Goal: Check status: Check status

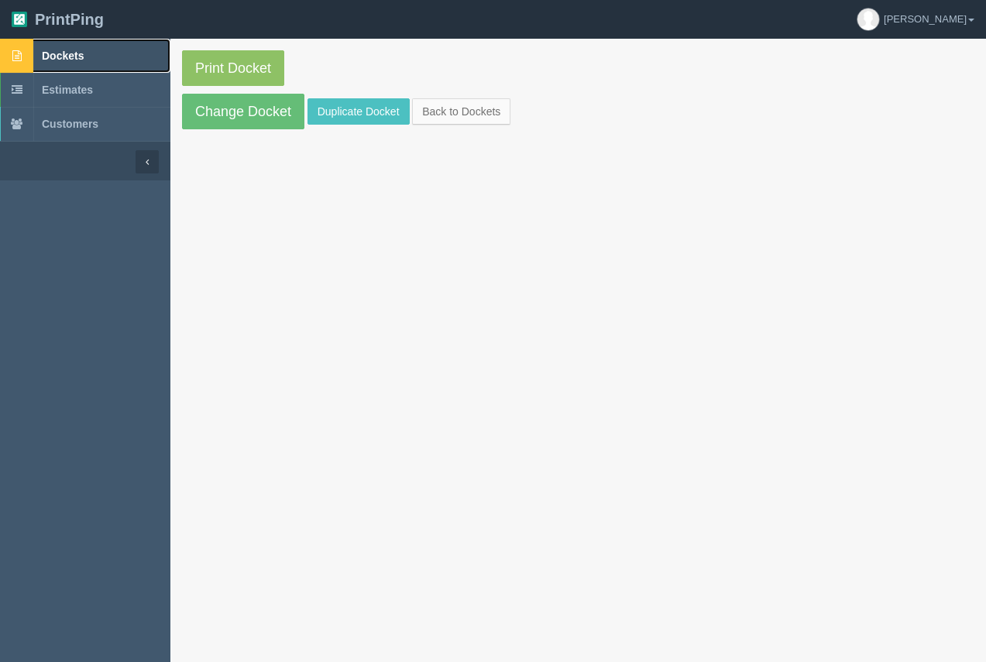
click at [80, 52] on span "Dockets" at bounding box center [63, 56] width 42 height 12
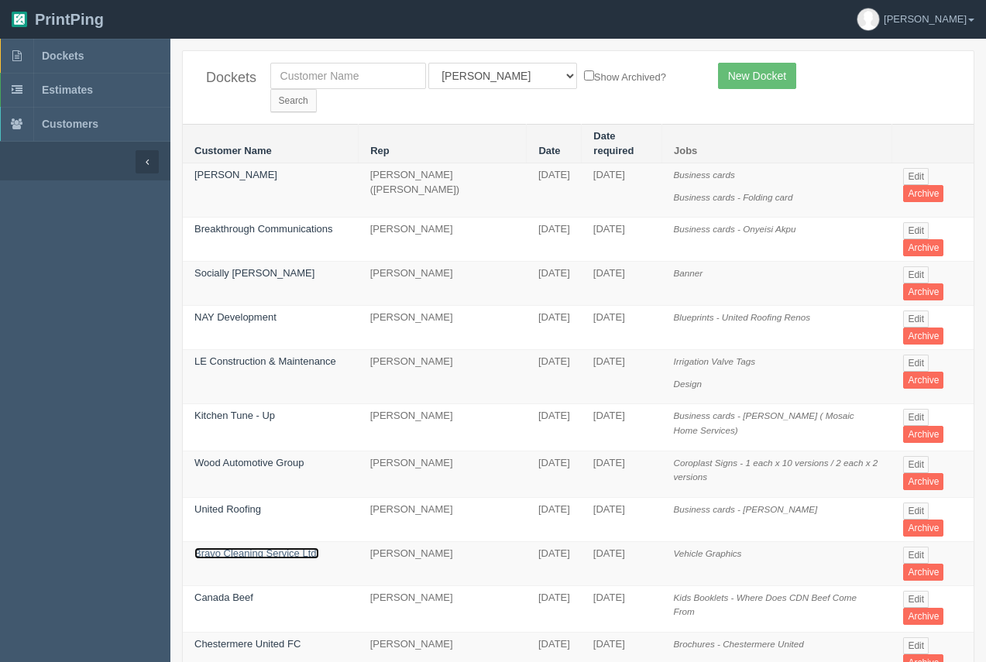
click at [287, 547] on link "Bravo Cleaning Service Ltd." at bounding box center [256, 553] width 125 height 12
drag, startPoint x: 287, startPoint y: 517, endPoint x: 263, endPoint y: 259, distance: 259.7
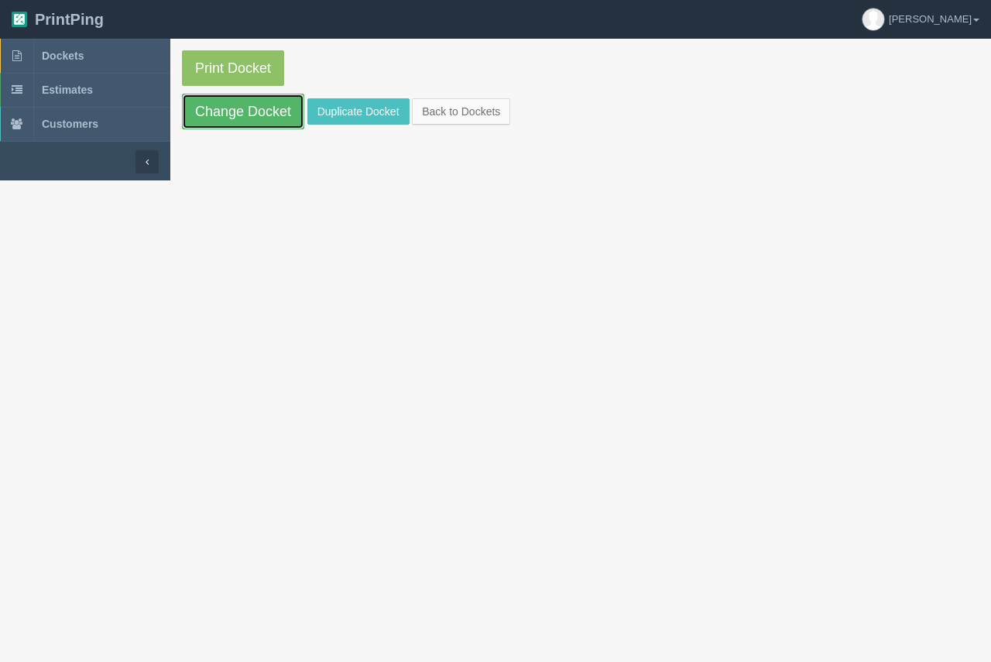
click at [277, 113] on link "Change Docket" at bounding box center [243, 112] width 122 height 36
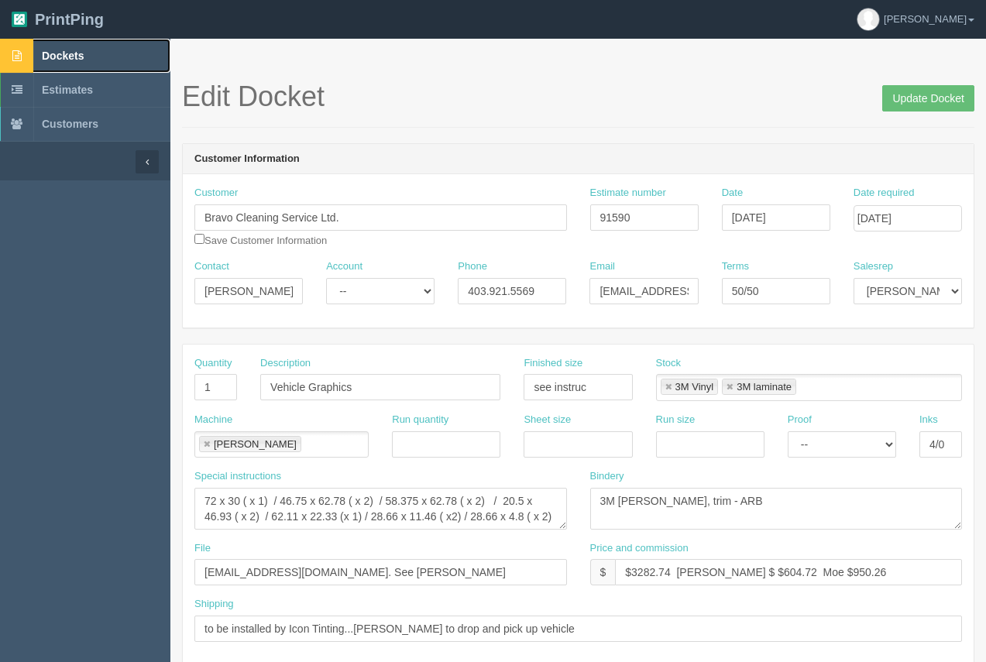
click at [81, 54] on span "Dockets" at bounding box center [63, 56] width 42 height 12
